Goal: Register for event/course

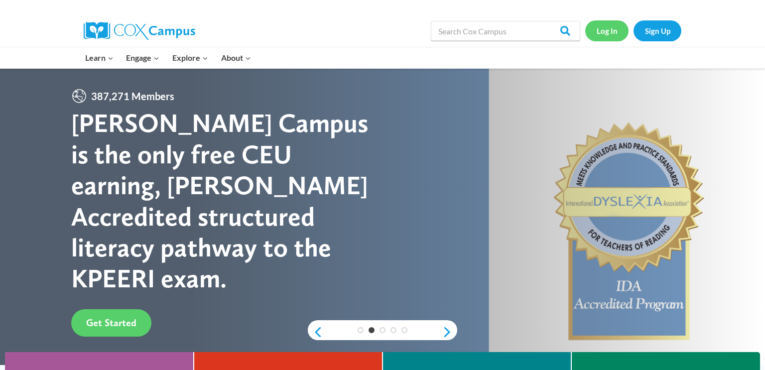
click at [612, 31] on link "Log In" at bounding box center [606, 30] width 43 height 20
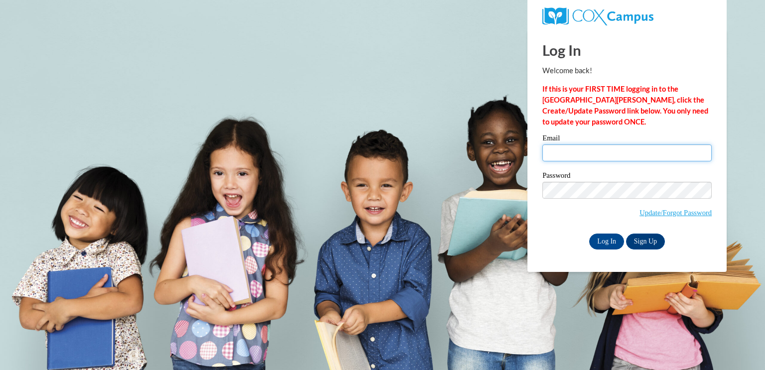
click at [626, 150] on input "Email" at bounding box center [626, 152] width 169 height 17
type input "magg35888@brunswickcc.edu"
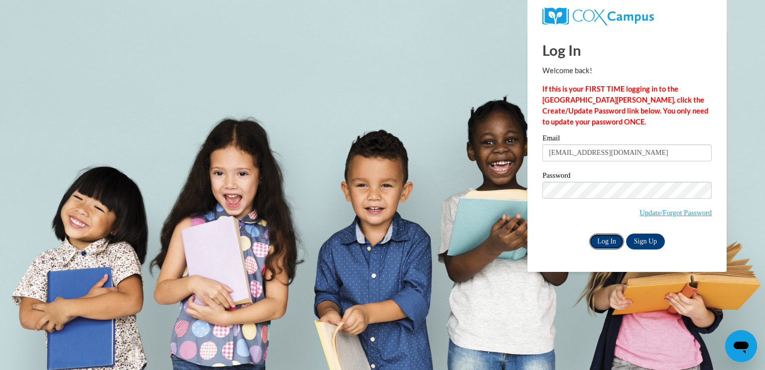
click at [613, 241] on input "Log In" at bounding box center [606, 242] width 35 height 16
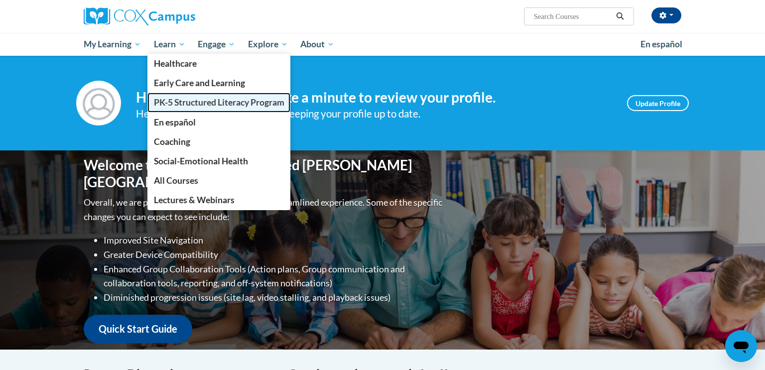
click at [181, 102] on span "PK-5 Structured Literacy Program" at bounding box center [219, 102] width 130 height 10
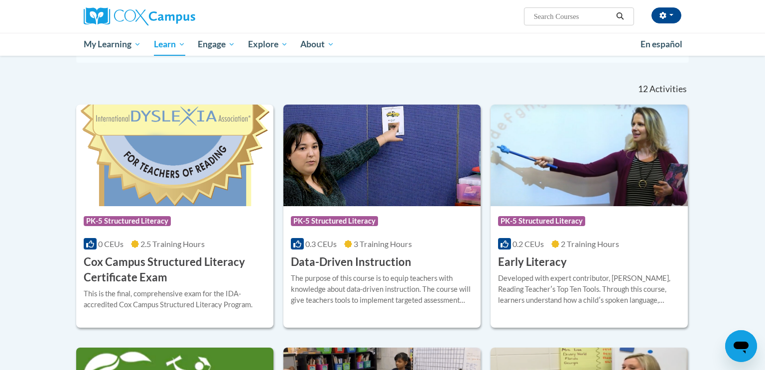
scroll to position [302, 0]
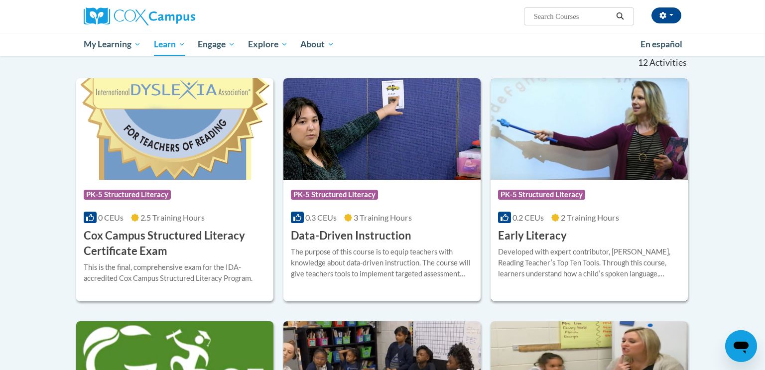
click at [515, 268] on div "Developed with expert contributor, Dr. Deborah Glaser, Reading Teacherʹs Top Te…" at bounding box center [589, 263] width 182 height 33
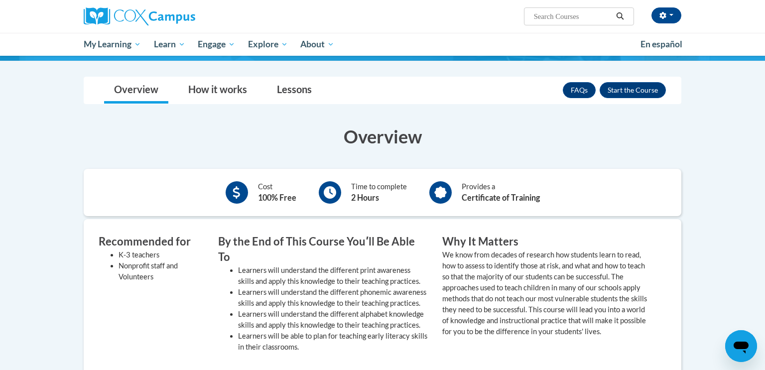
scroll to position [147, 0]
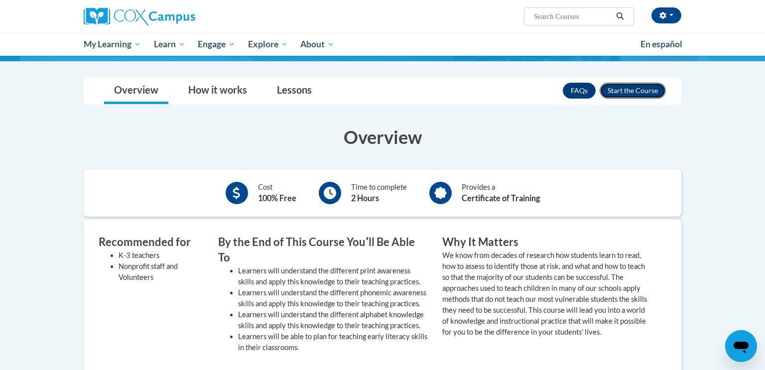
click at [631, 94] on button "Enroll" at bounding box center [633, 91] width 66 height 16
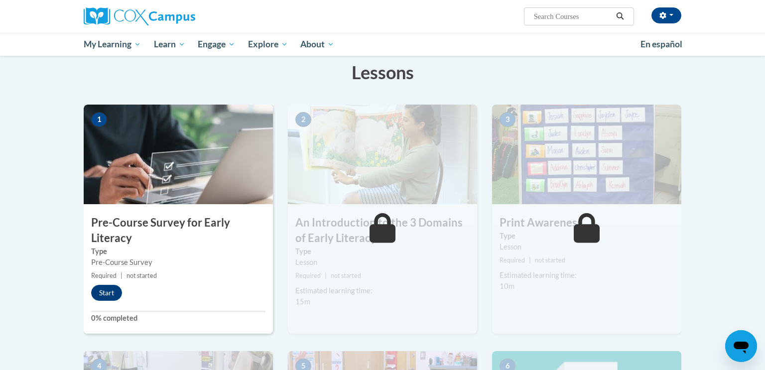
scroll to position [155, 0]
click at [103, 293] on button "Start" at bounding box center [106, 293] width 31 height 16
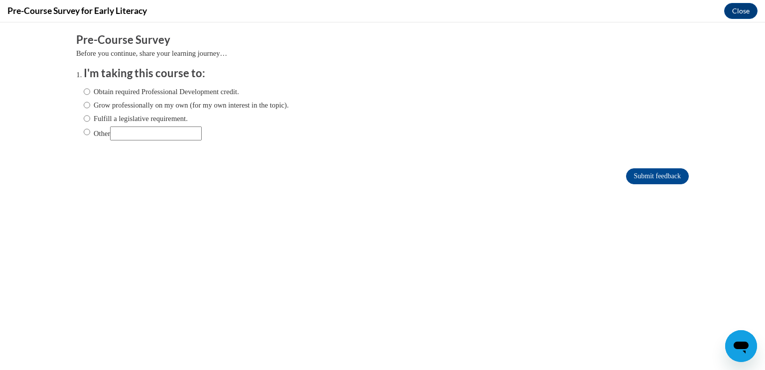
scroll to position [0, 0]
click at [282, 216] on div "Comments Pre-Course Survey Before you continue, share your learning journey… I'…" at bounding box center [382, 138] width 627 height 232
click at [106, 130] on label "Other" at bounding box center [143, 133] width 118 height 14
click at [90, 130] on input "Other" at bounding box center [87, 131] width 6 height 11
radio input "true"
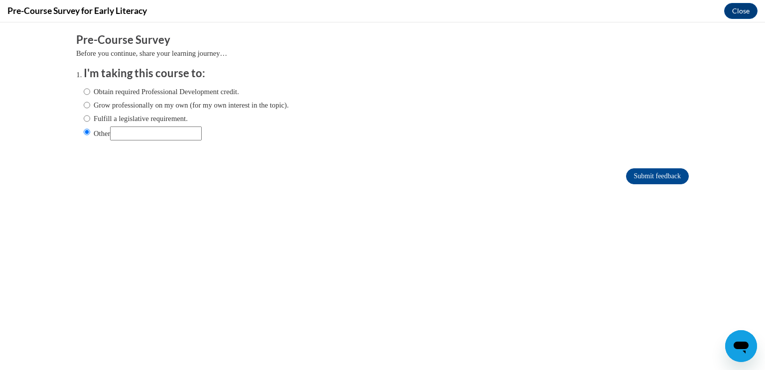
click at [323, 244] on div "Comments Pre-Course Survey Before you continue, share your learning journey… I'…" at bounding box center [382, 138] width 627 height 232
click at [658, 172] on input "Submit feedback" at bounding box center [657, 176] width 63 height 16
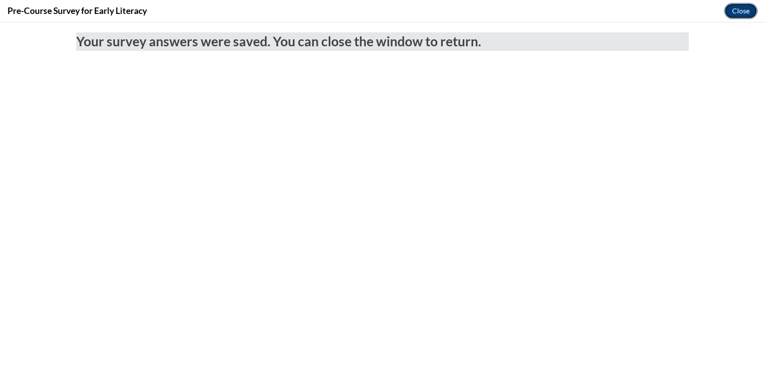
click at [750, 13] on button "Close" at bounding box center [740, 11] width 33 height 16
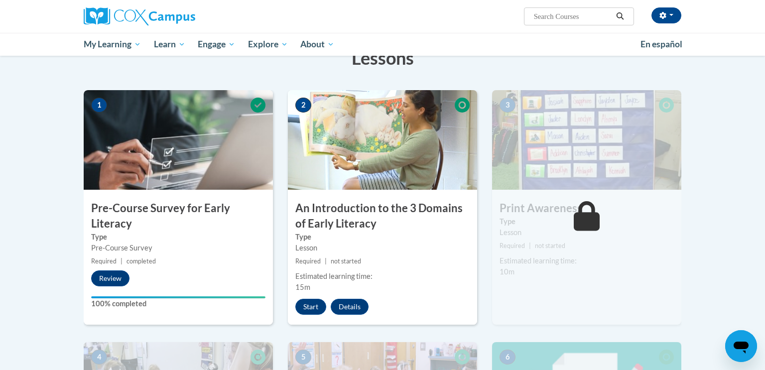
scroll to position [169, 0]
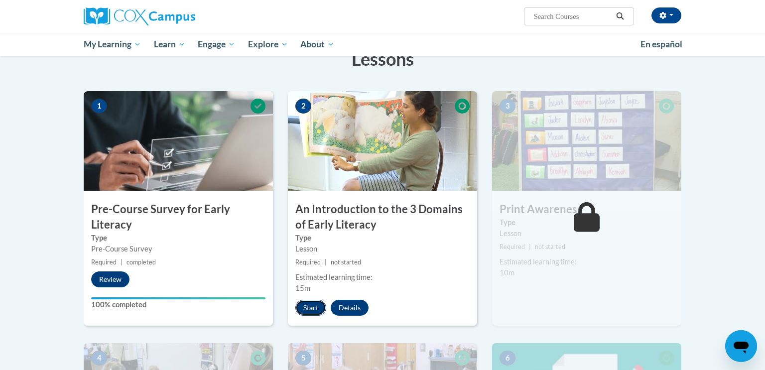
click at [309, 307] on button "Start" at bounding box center [310, 308] width 31 height 16
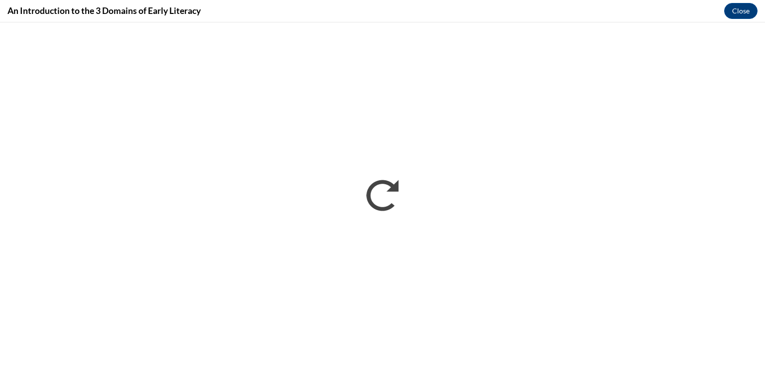
scroll to position [0, 0]
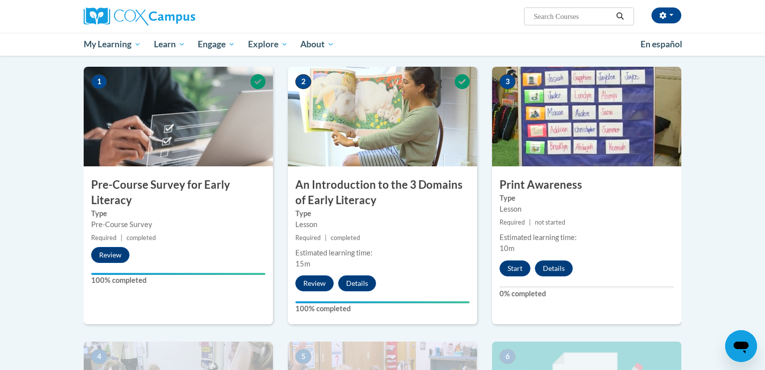
scroll to position [190, 0]
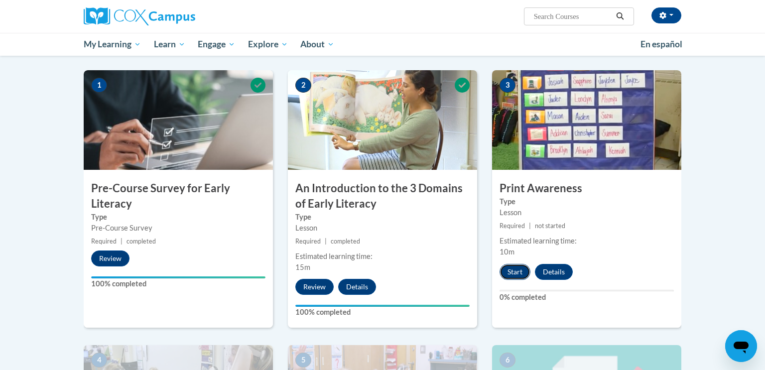
click at [511, 266] on button "Start" at bounding box center [514, 272] width 31 height 16
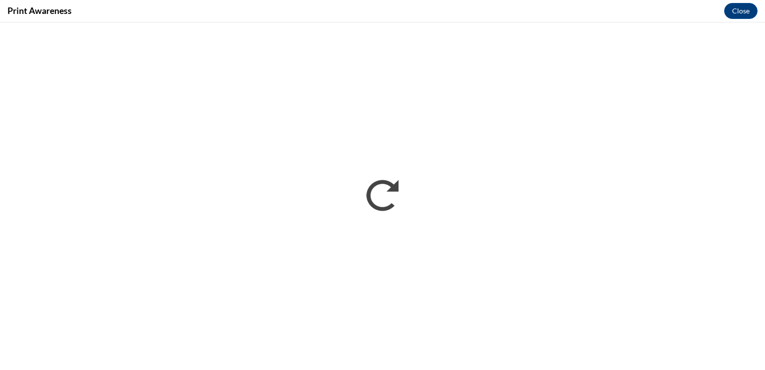
scroll to position [0, 0]
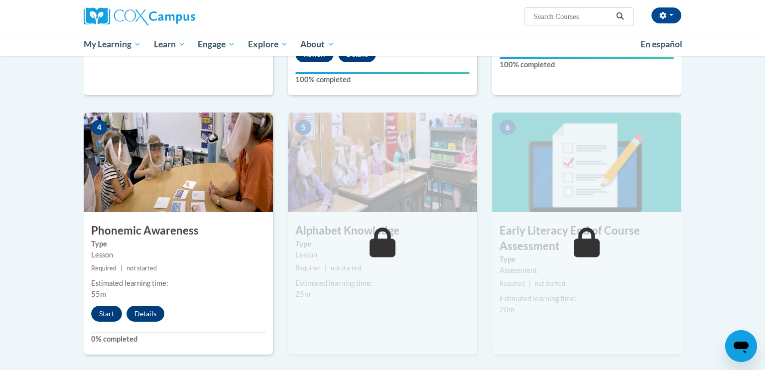
scroll to position [429, 0]
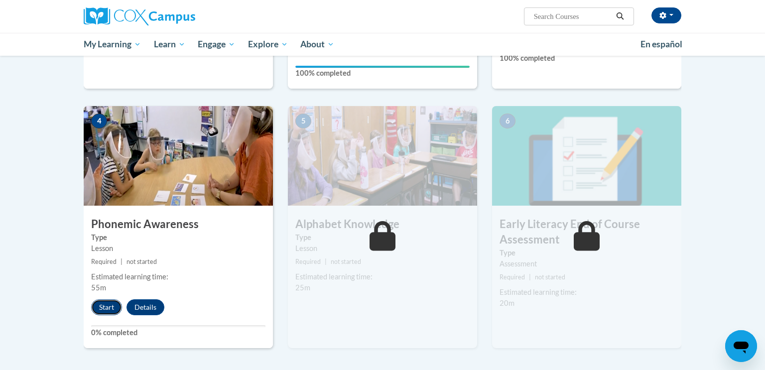
click at [114, 305] on button "Start" at bounding box center [106, 307] width 31 height 16
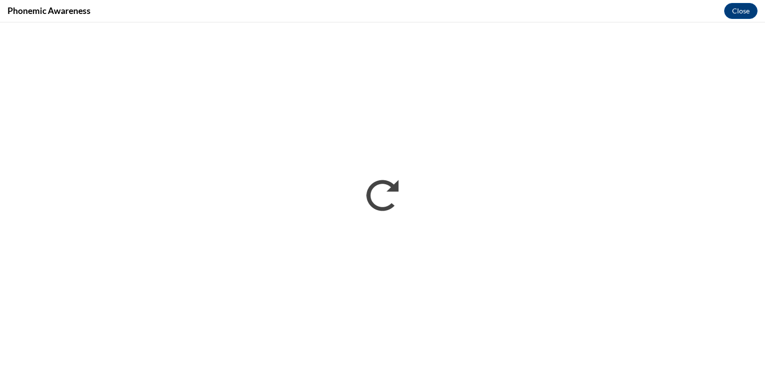
scroll to position [0, 0]
click at [754, 9] on button "Close" at bounding box center [740, 11] width 33 height 16
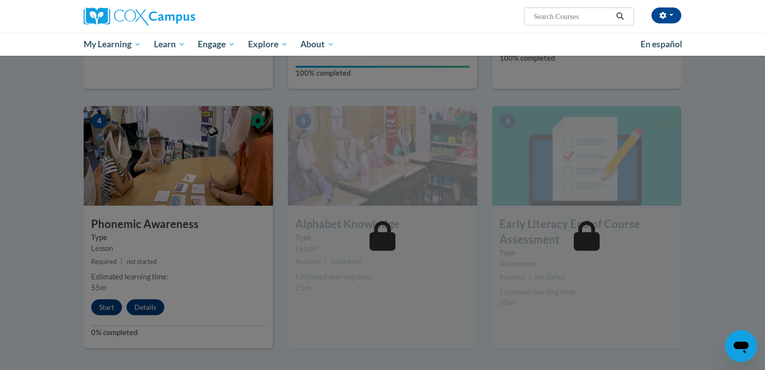
click at [721, 69] on div at bounding box center [382, 185] width 765 height 370
click at [732, 212] on div at bounding box center [382, 185] width 765 height 370
click at [701, 221] on div at bounding box center [382, 185] width 765 height 370
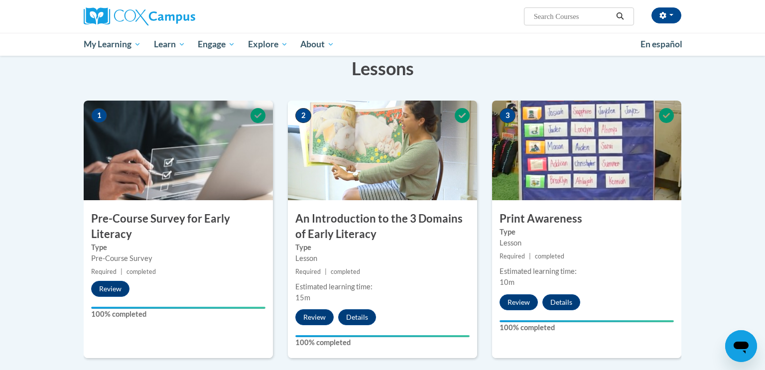
scroll to position [159, 0]
